Goal: Check status: Check status

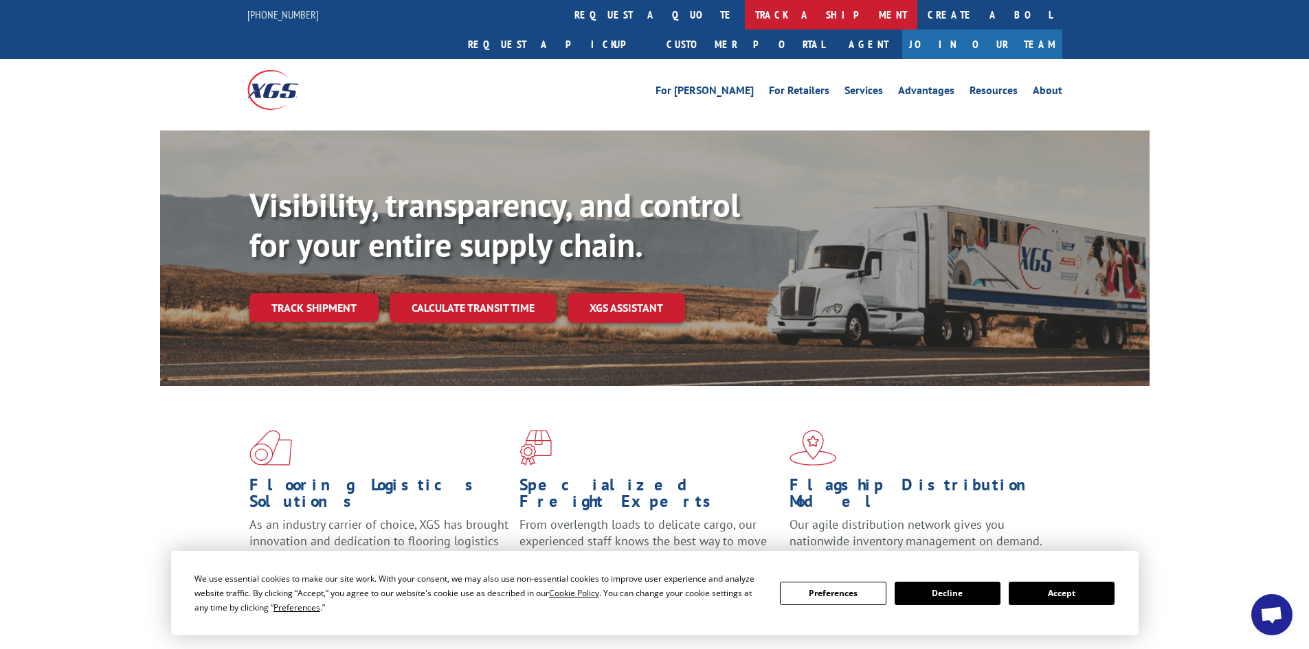
click at [745, 10] on link "track a shipment" at bounding box center [831, 15] width 172 height 30
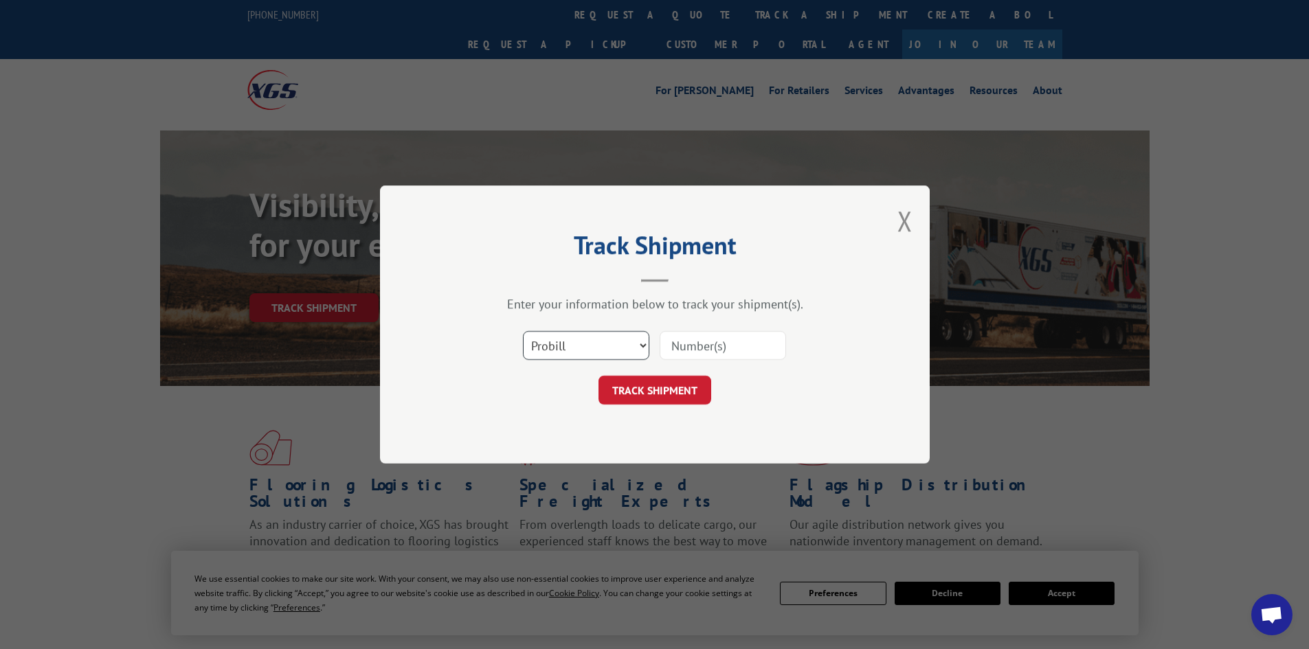
click at [635, 349] on select "Select category... Probill BOL PO" at bounding box center [586, 345] width 126 height 29
select select "bol"
click at [523, 331] on select "Select category... Probill BOL PO" at bounding box center [586, 345] width 126 height 29
click at [712, 347] on input at bounding box center [722, 345] width 126 height 29
paste input "655857"
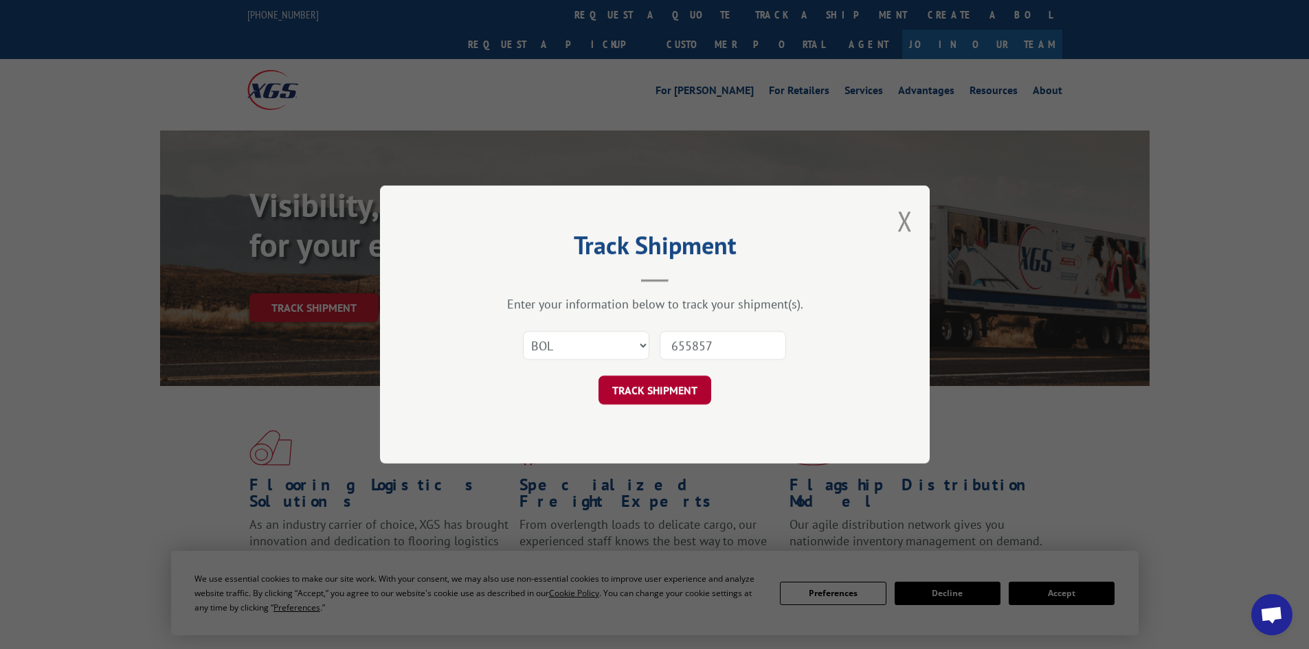
type input "655857"
click at [681, 383] on button "TRACK SHIPMENT" at bounding box center [654, 390] width 113 height 29
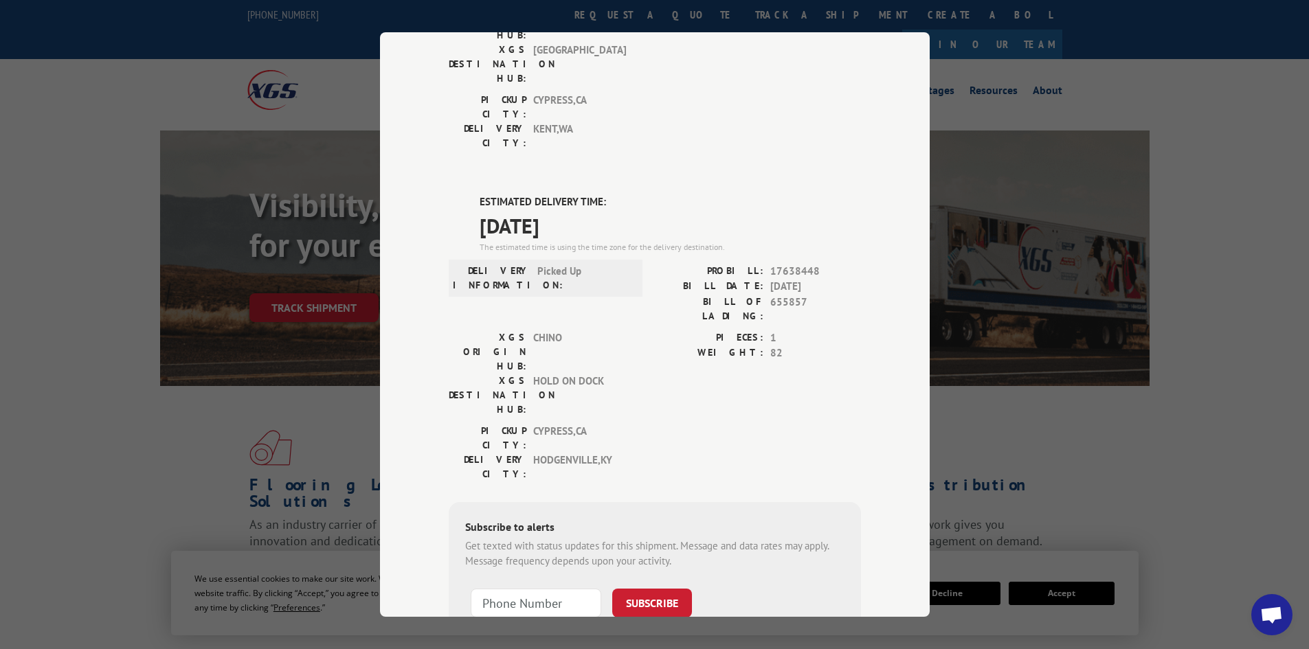
scroll to position [254, 0]
click at [537, 586] on input "+1 (___) ___-____" at bounding box center [536, 600] width 131 height 29
type input "[PHONE_NUMBER]"
click at [662, 586] on button "SUBSCRIBE" at bounding box center [652, 600] width 80 height 29
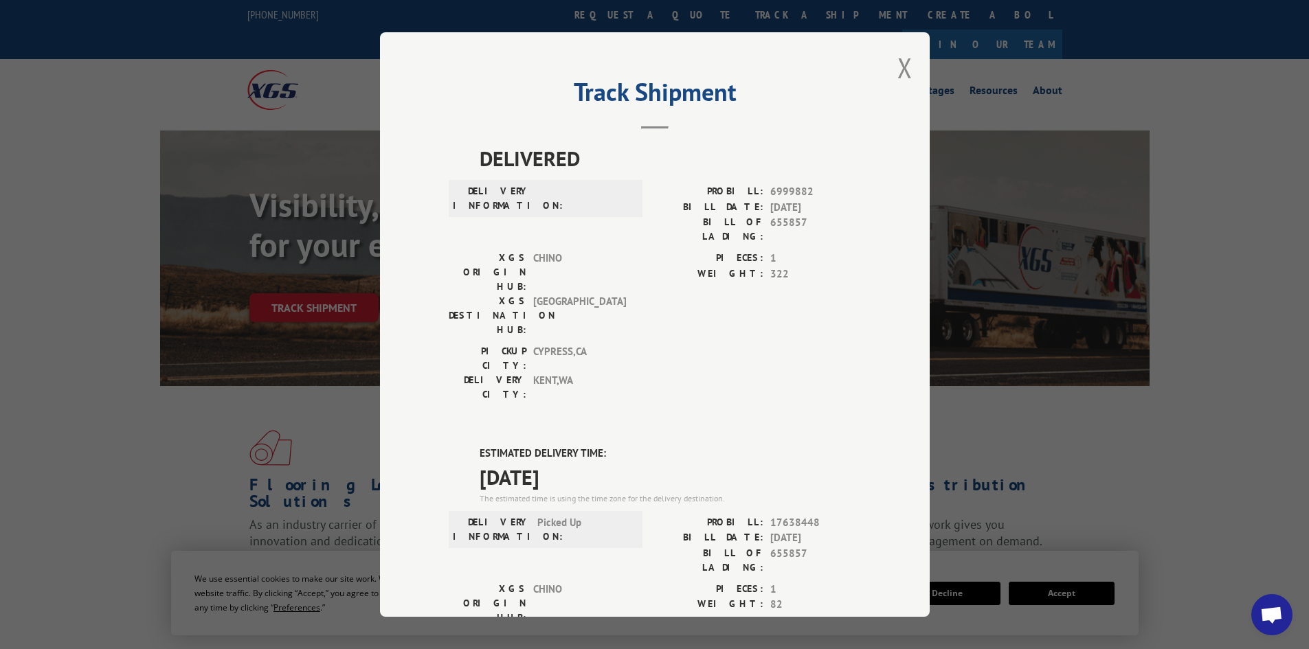
scroll to position [179, 0]
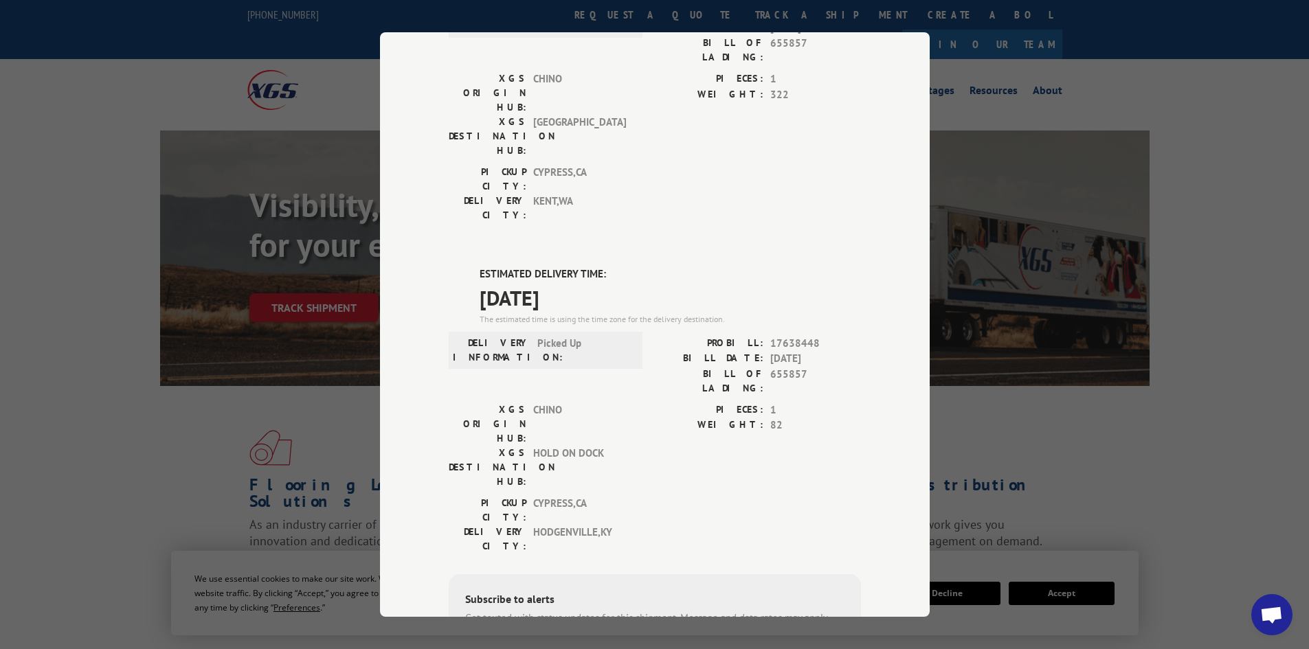
click at [569, 446] on span "HOLD ON DOCK" at bounding box center [579, 467] width 93 height 43
click at [578, 496] on span "CYPRESS , [GEOGRAPHIC_DATA]" at bounding box center [579, 510] width 93 height 29
click at [594, 496] on div "PICKUP CITY: [GEOGRAPHIC_DATA] , [GEOGRAPHIC_DATA] DELIVERY CITY: [GEOGRAPHIC_D…" at bounding box center [541, 528] width 185 height 65
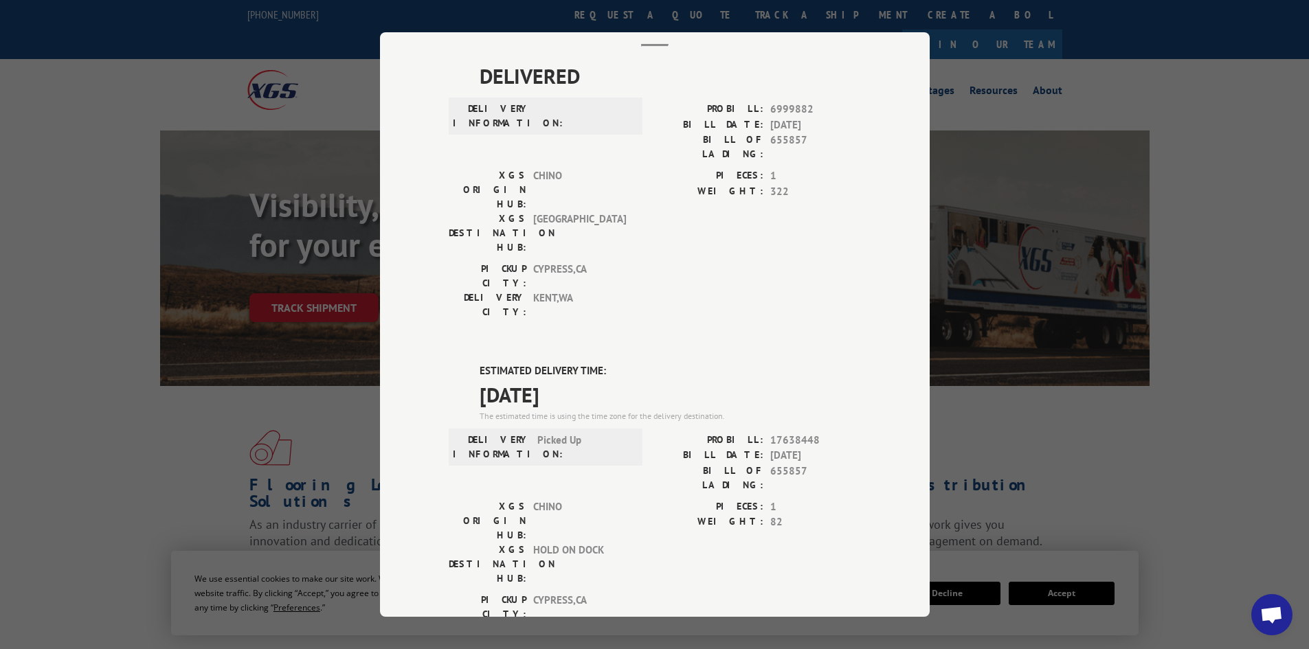
scroll to position [0, 0]
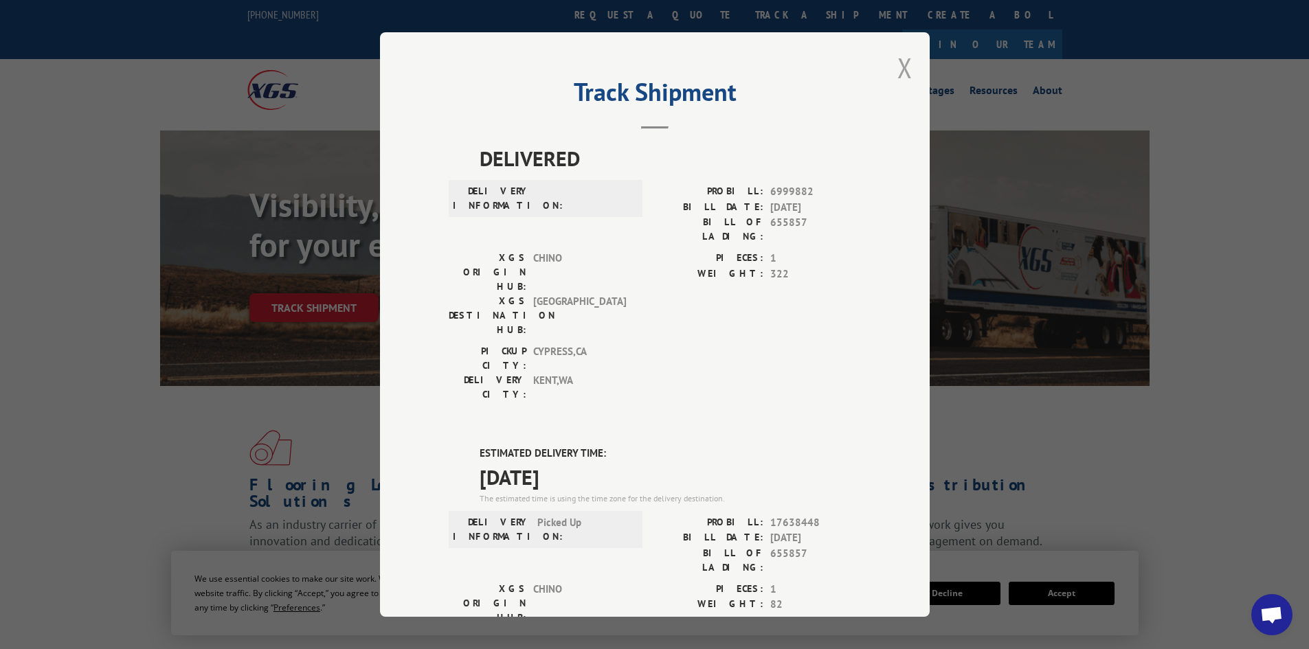
click at [897, 67] on button "Close modal" at bounding box center [904, 67] width 15 height 36
